Goal: Check status: Check status

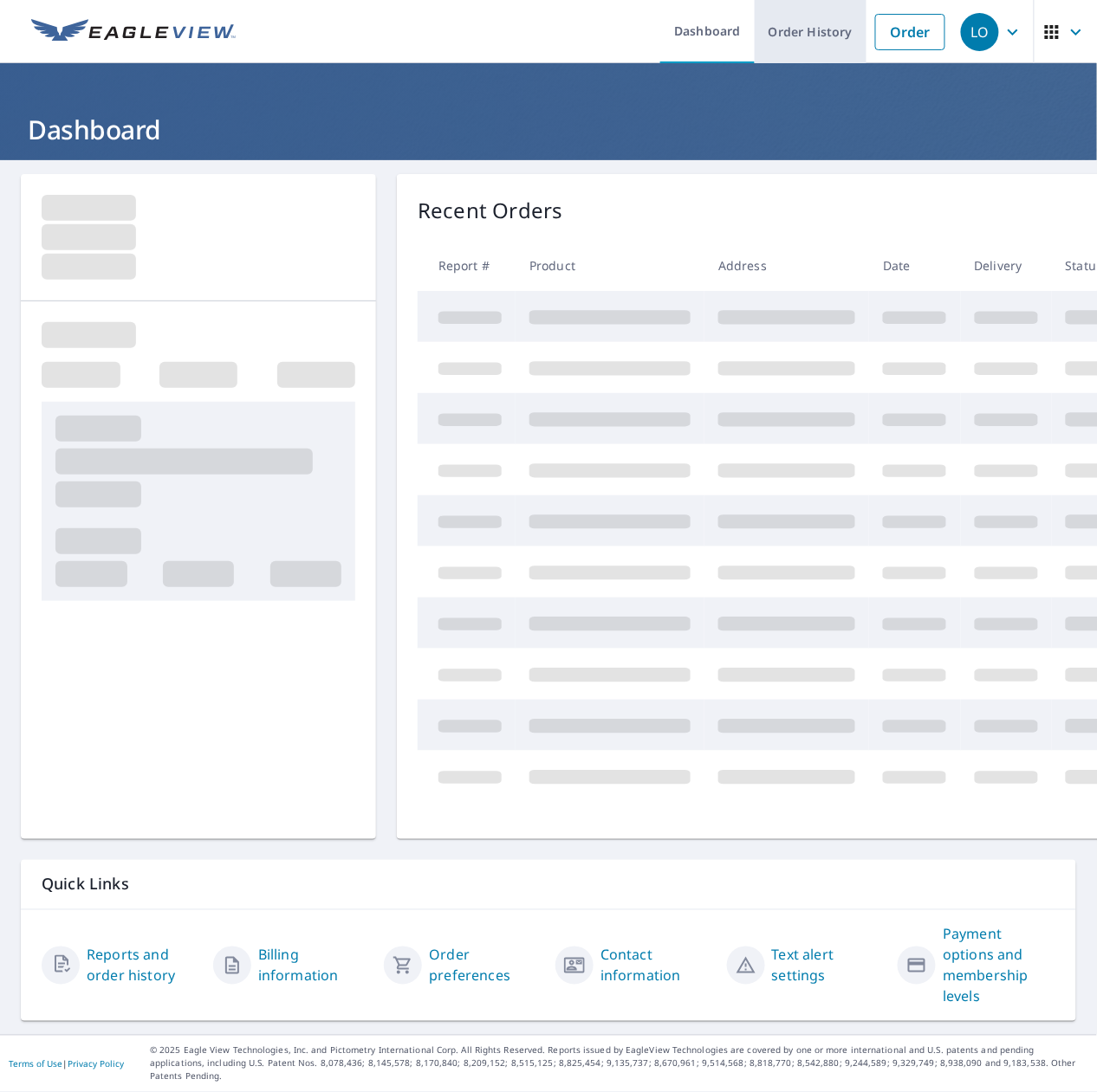
click at [784, 35] on link "Order History" at bounding box center [810, 31] width 112 height 63
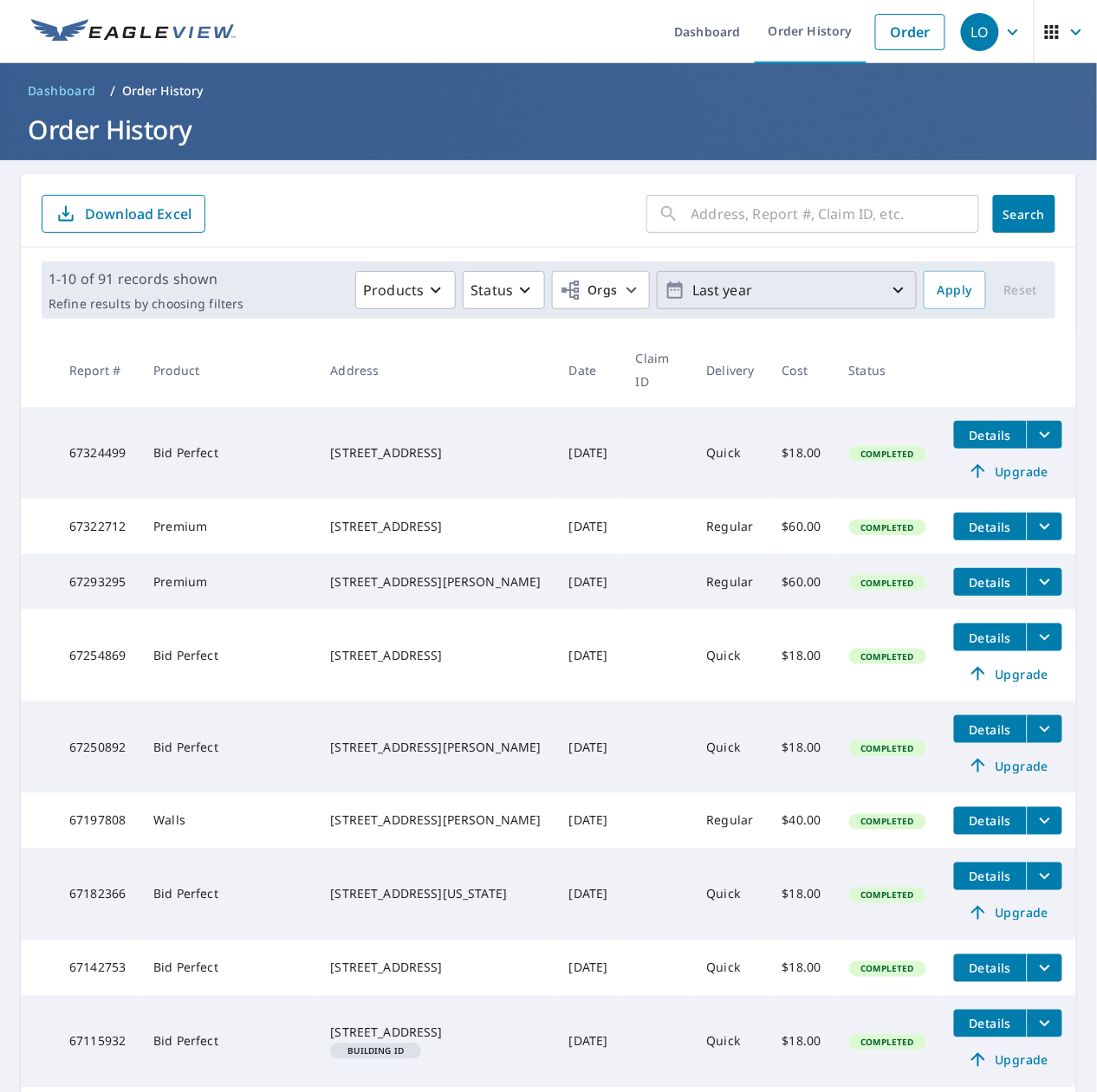
click at [725, 278] on p "Last year" at bounding box center [787, 290] width 203 height 30
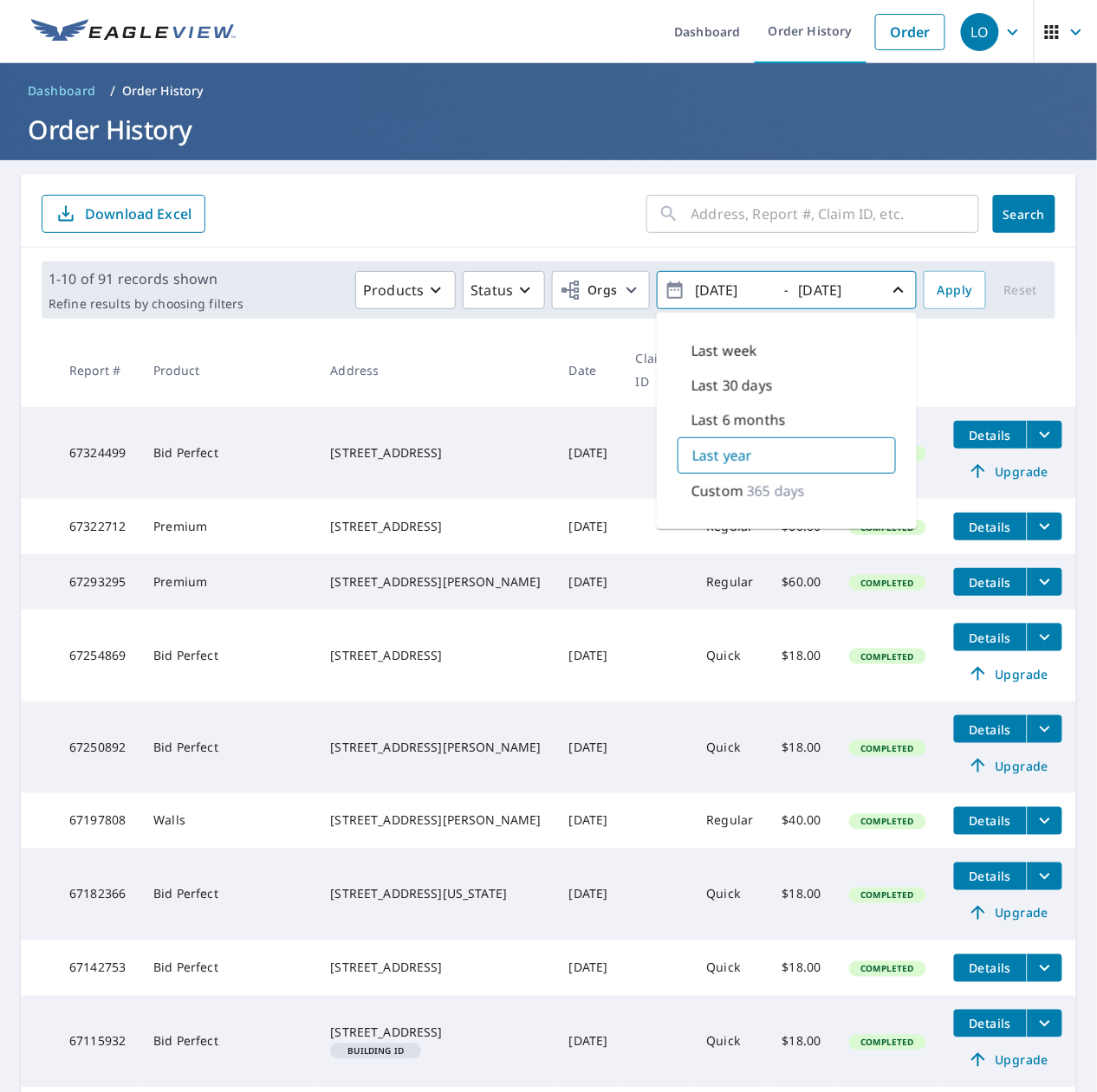
click at [749, 496] on p "365 days" at bounding box center [776, 490] width 59 height 20
type input "[DATE]"
click at [937, 292] on span "Apply" at bounding box center [955, 291] width 35 height 21
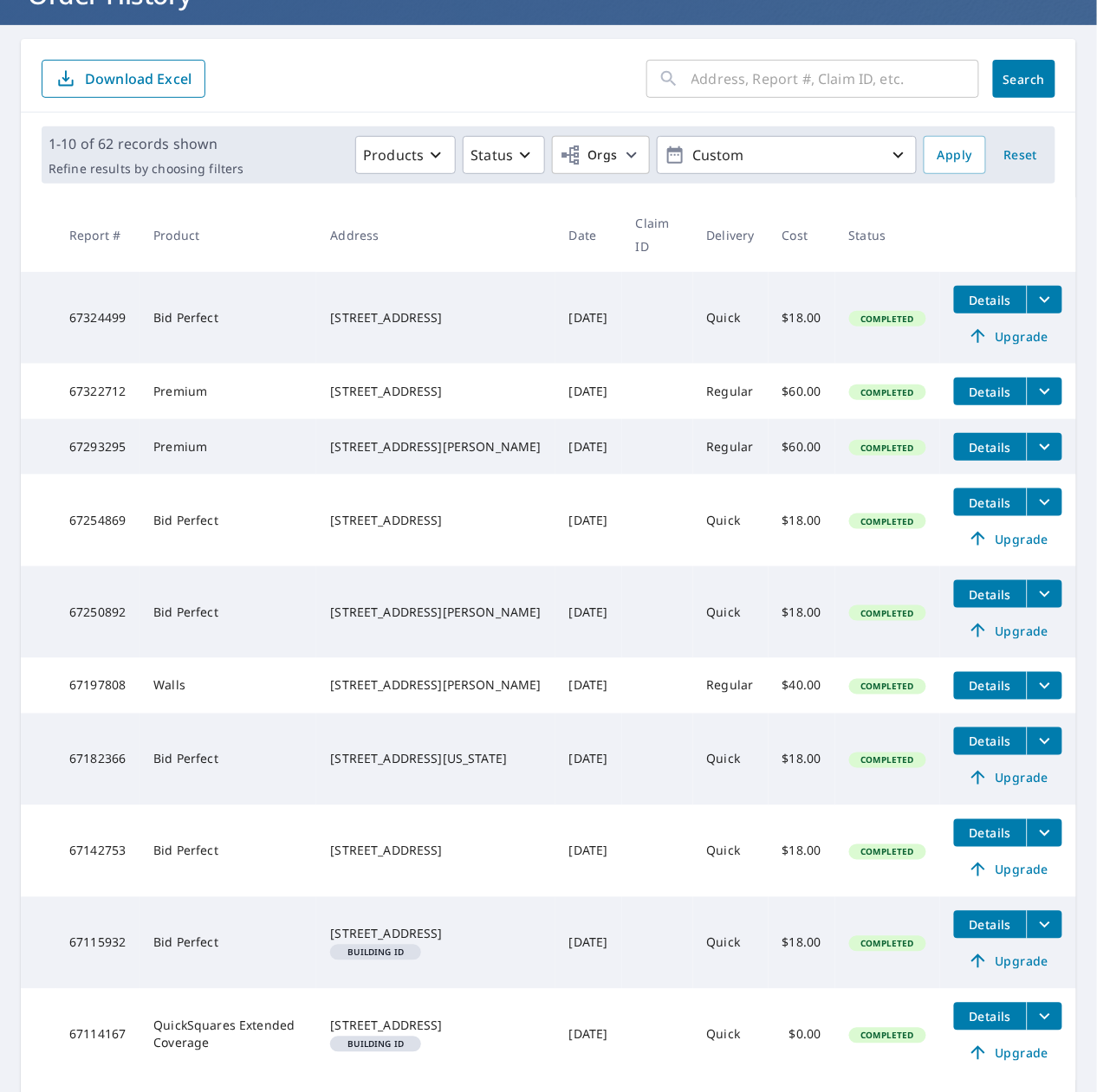
scroll to position [272, 0]
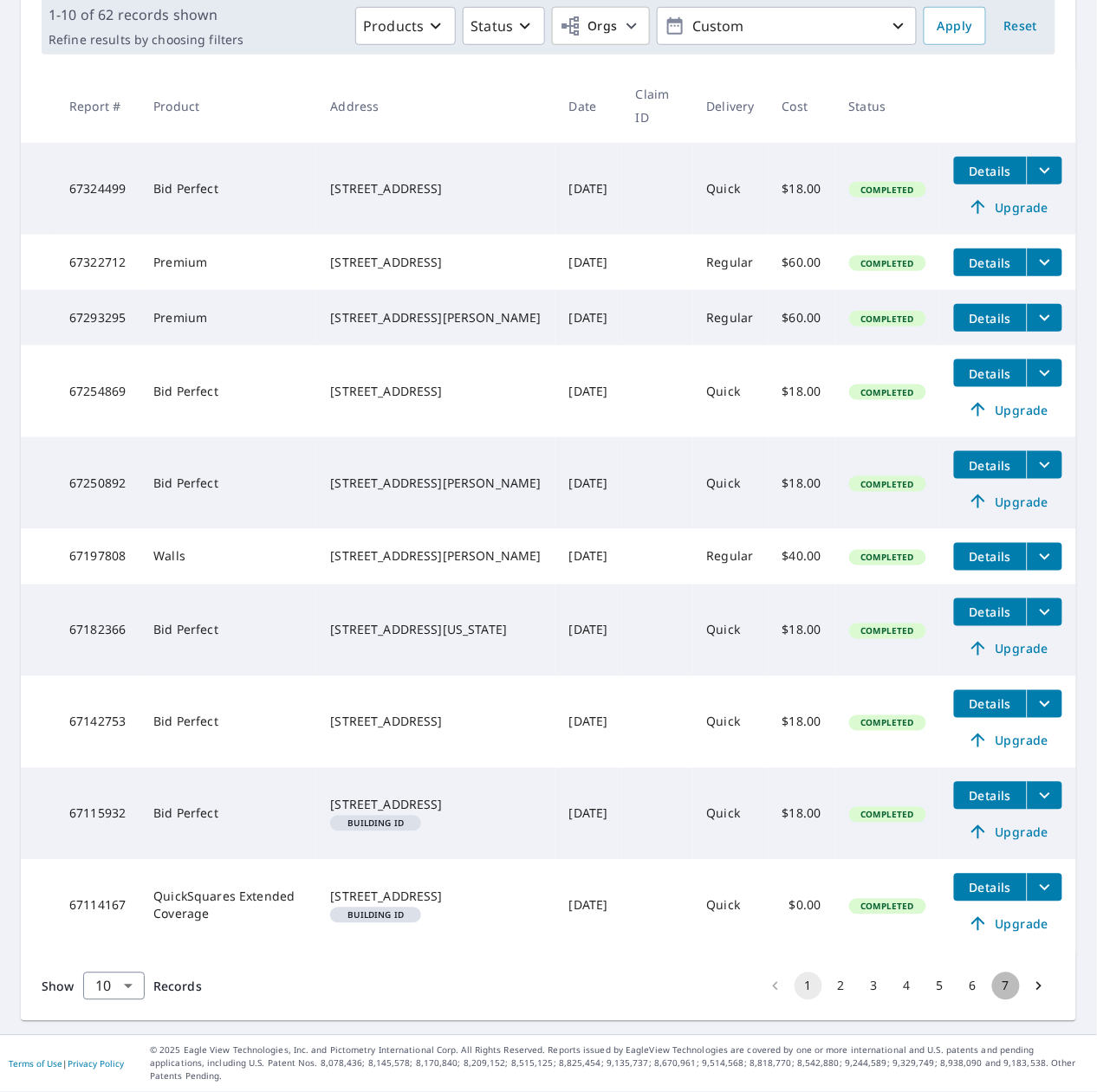
click at [992, 995] on button "7" at bounding box center [1005, 987] width 27 height 27
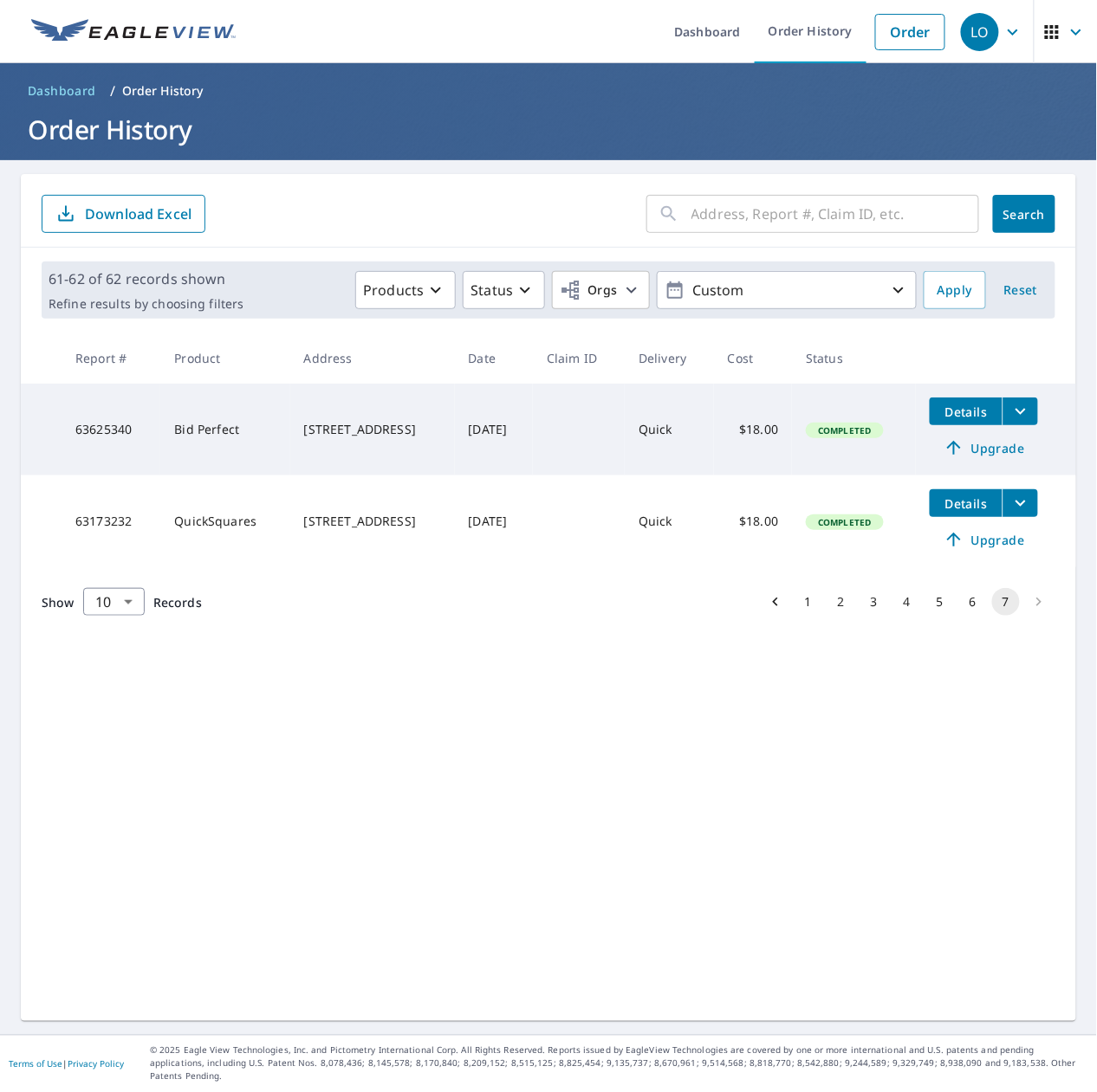
click at [1024, 597] on li "pagination navigation" at bounding box center [1038, 602] width 33 height 27
click at [1022, 600] on li "pagination navigation" at bounding box center [1038, 602] width 33 height 27
click at [1012, 511] on icon "filesDropdownBtn-63173232" at bounding box center [1020, 502] width 20 height 20
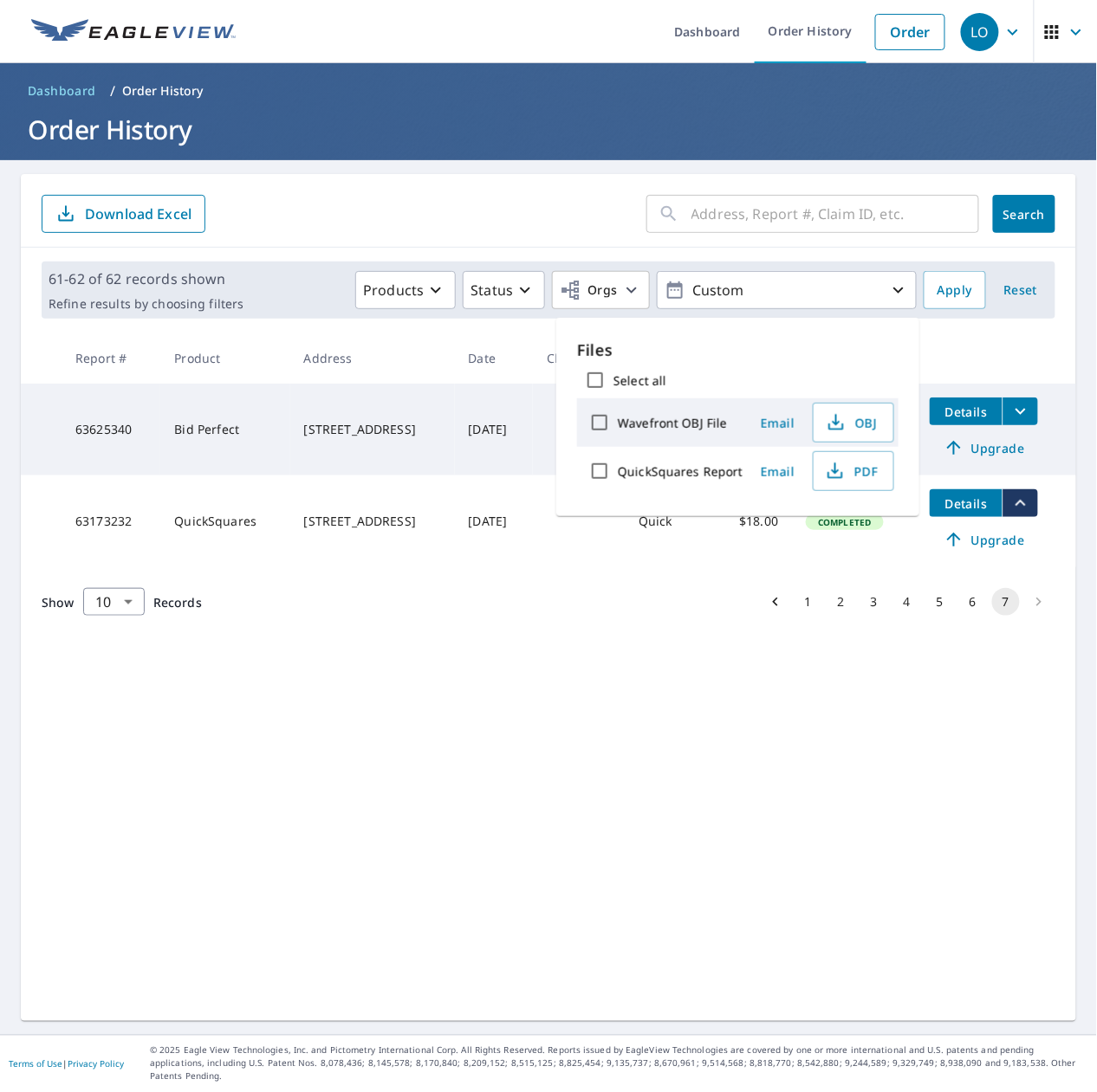
click at [134, 527] on td "63173232" at bounding box center [110, 522] width 98 height 92
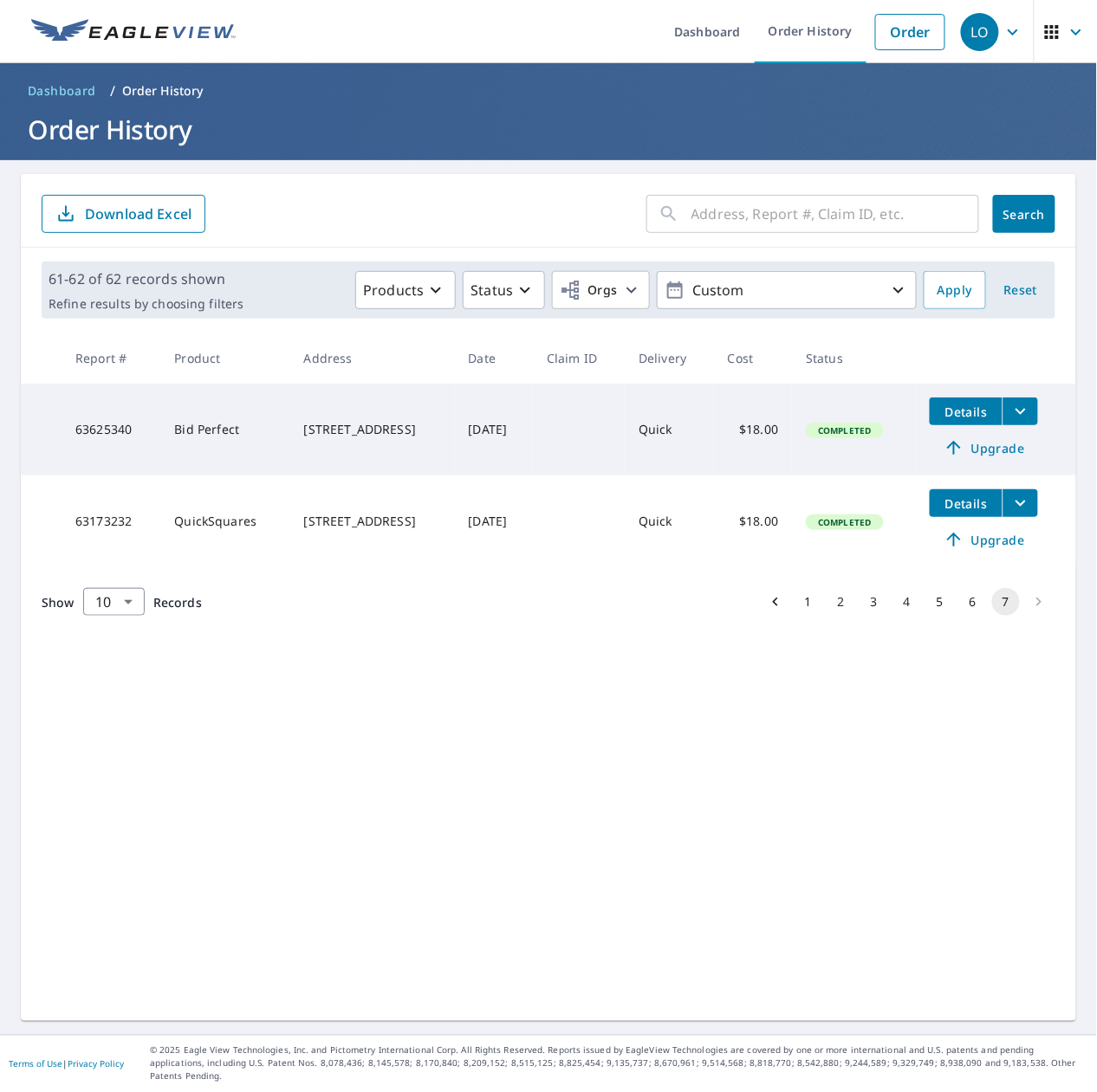
click at [819, 527] on span "Completed" at bounding box center [844, 522] width 74 height 12
click at [957, 500] on span "Details" at bounding box center [965, 503] width 52 height 17
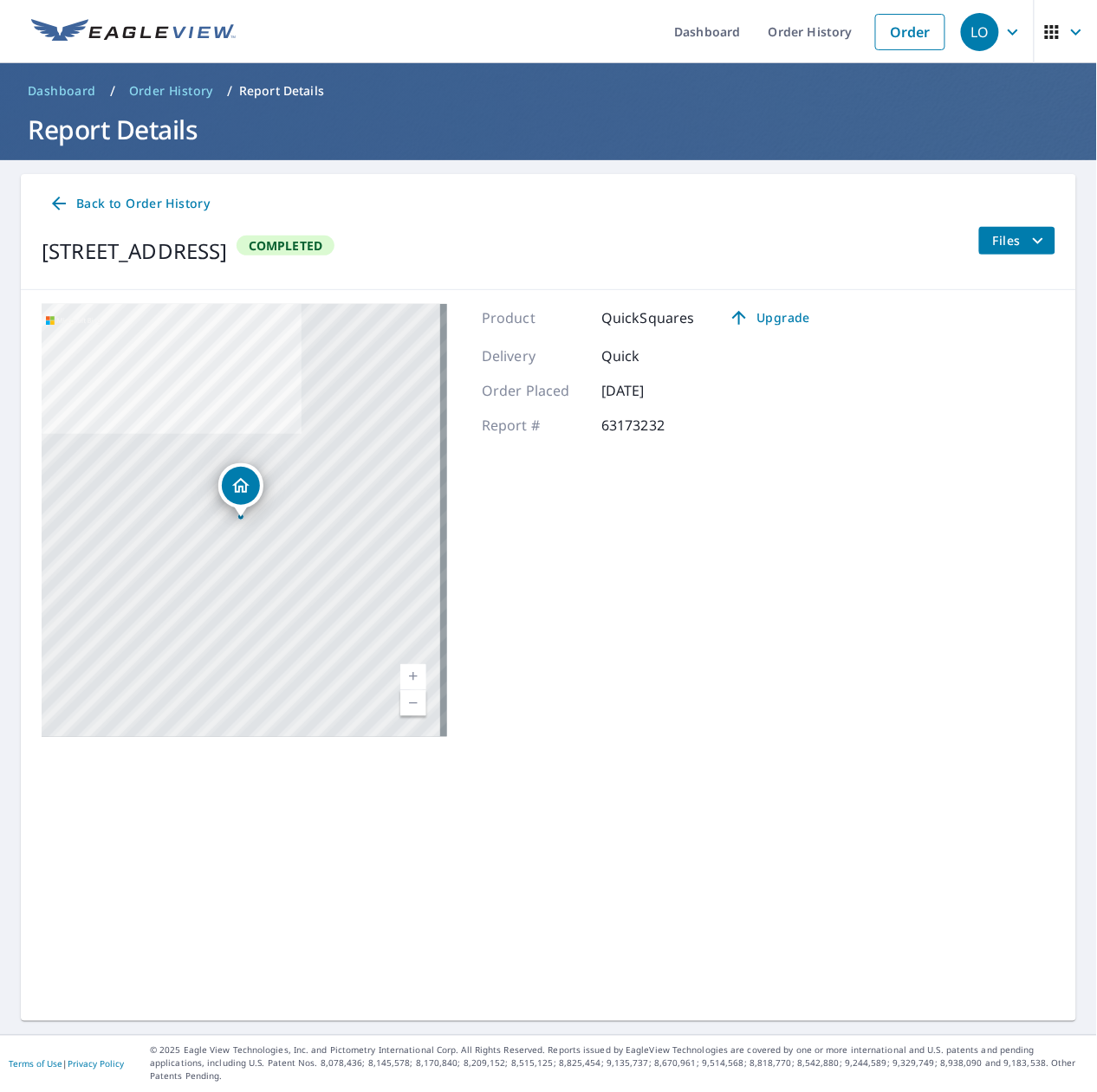
click at [996, 258] on div "Files" at bounding box center [1016, 252] width 77 height 49
click at [1003, 250] on span "Files" at bounding box center [1020, 240] width 56 height 20
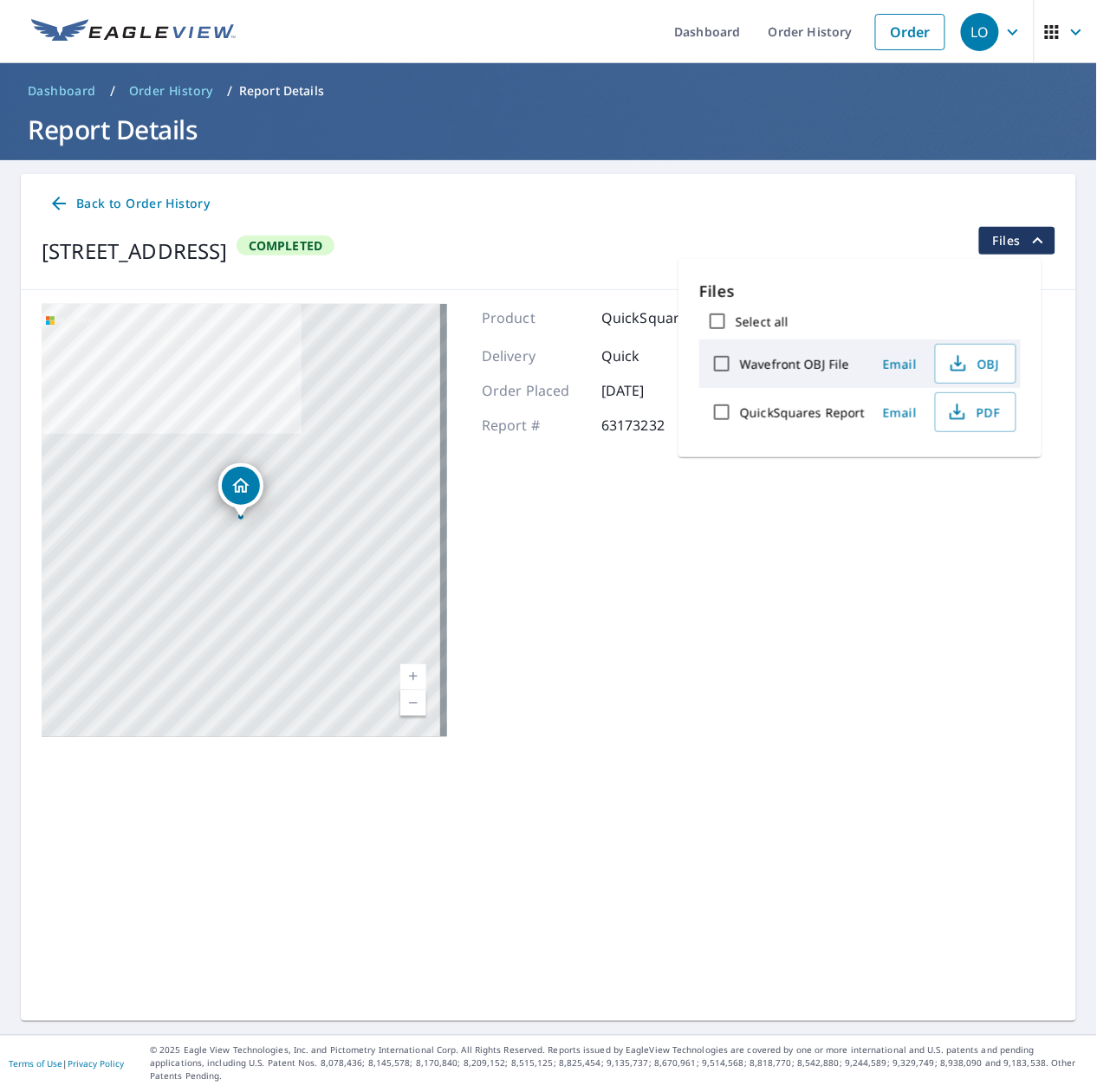
click at [885, 406] on span "Email" at bounding box center [900, 412] width 42 height 17
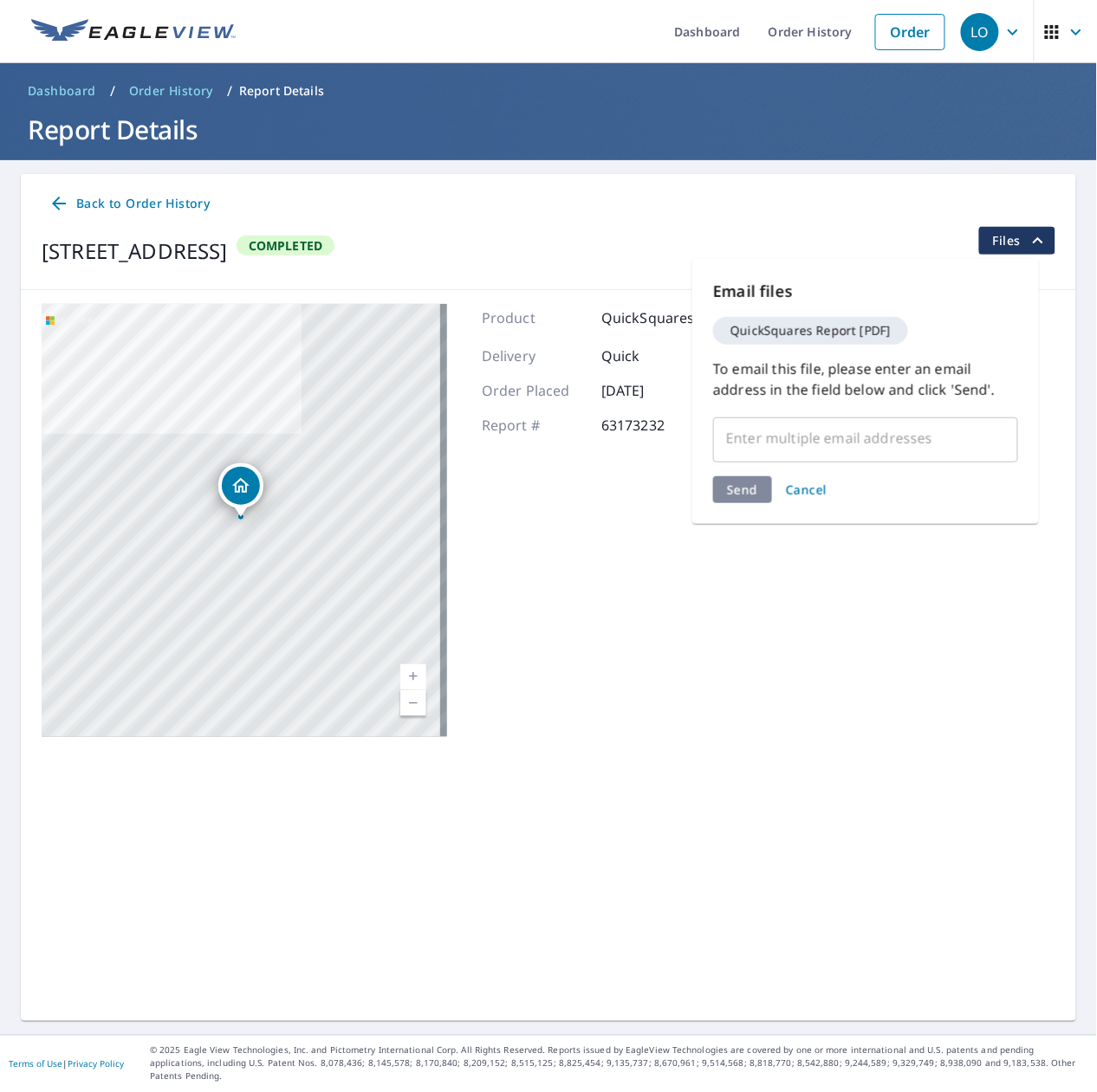
click at [818, 483] on span "Cancel" at bounding box center [806, 489] width 42 height 17
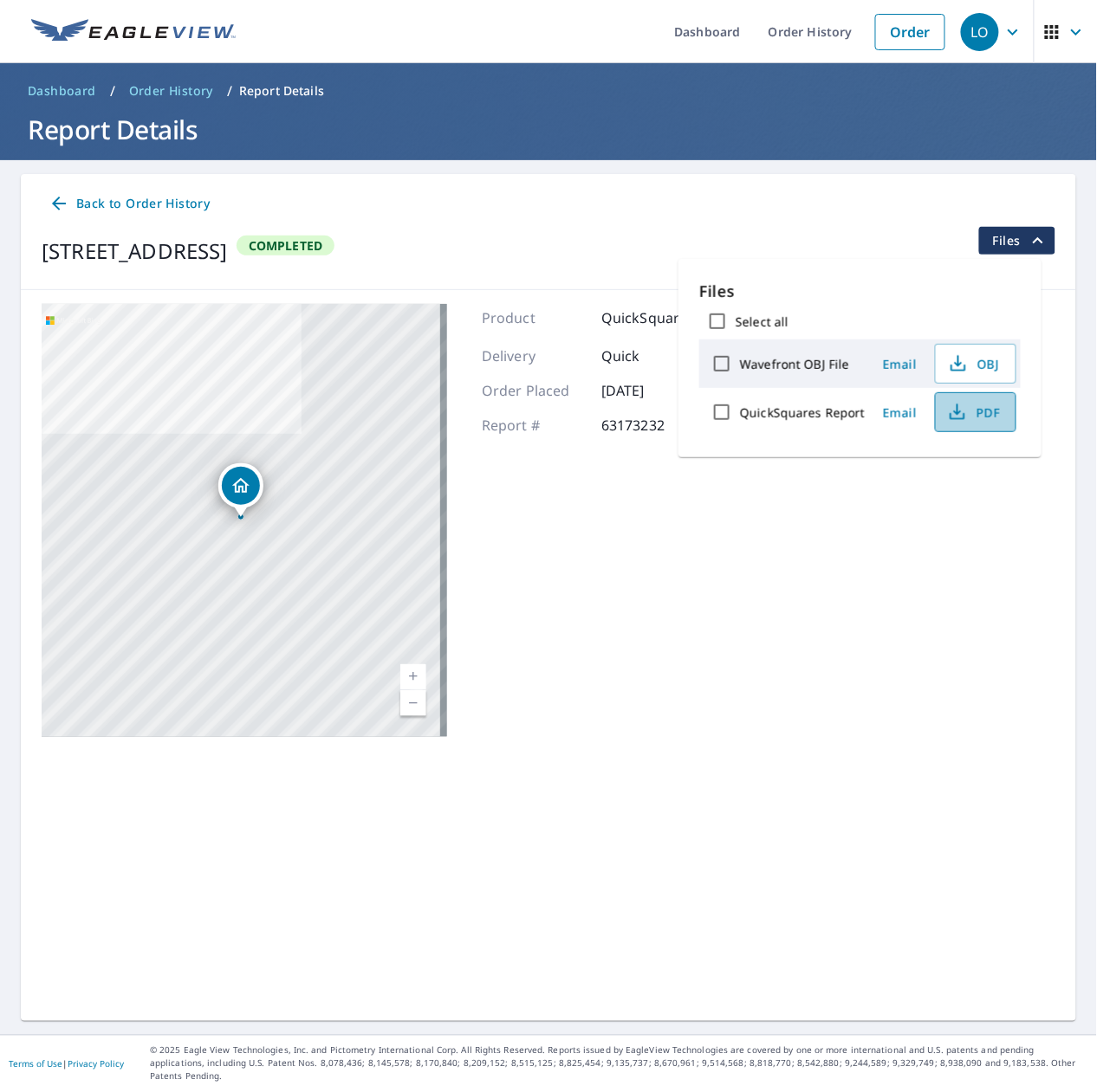
click at [950, 423] on button "PDF" at bounding box center [974, 411] width 81 height 40
click at [788, 227] on div "[STREET_ADDRESS] Completed Files" at bounding box center [548, 252] width 1013 height 49
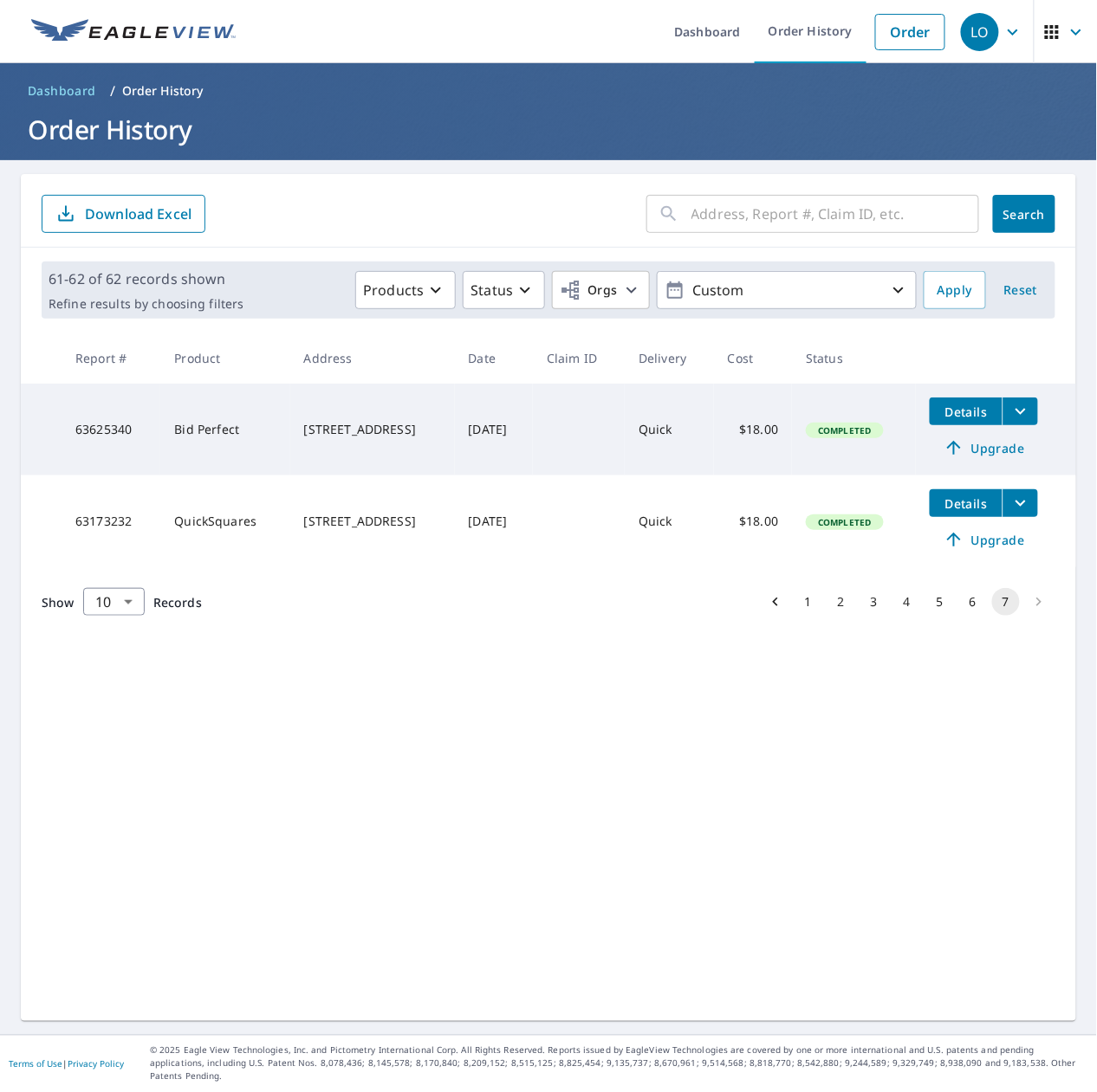
click at [959, 607] on button "6" at bounding box center [972, 602] width 27 height 27
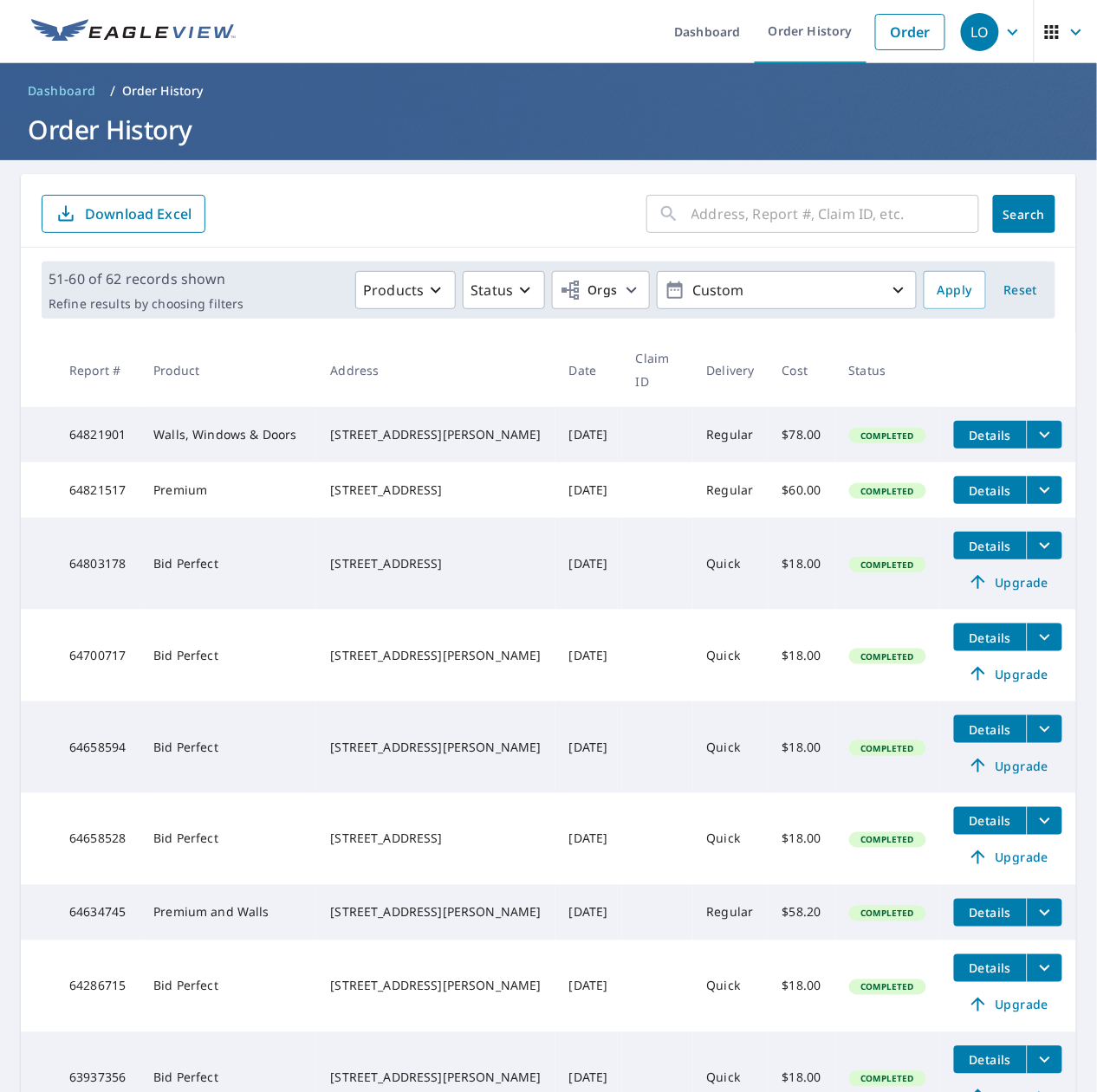
scroll to position [272, 0]
